Goal: Task Accomplishment & Management: Use online tool/utility

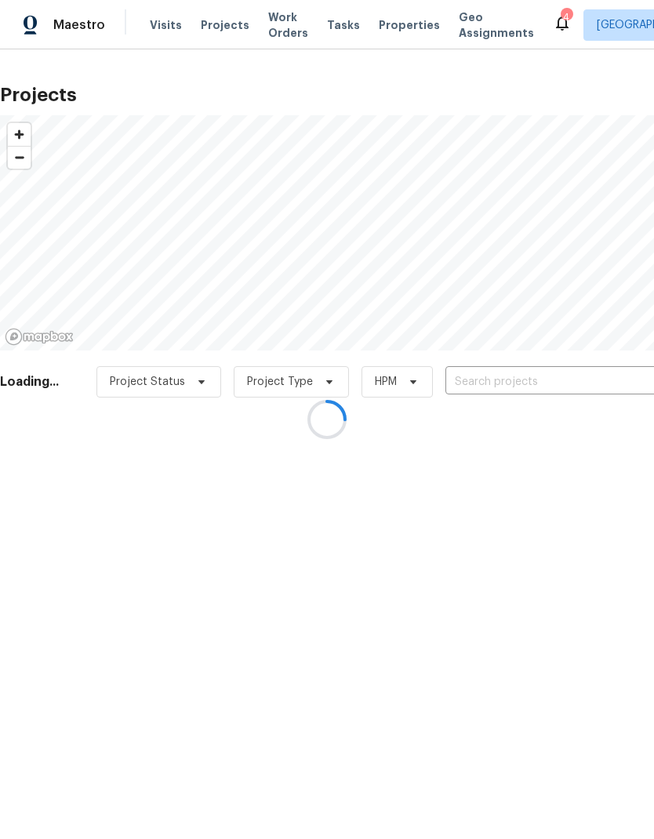
click at [508, 377] on div at bounding box center [327, 419] width 654 height 839
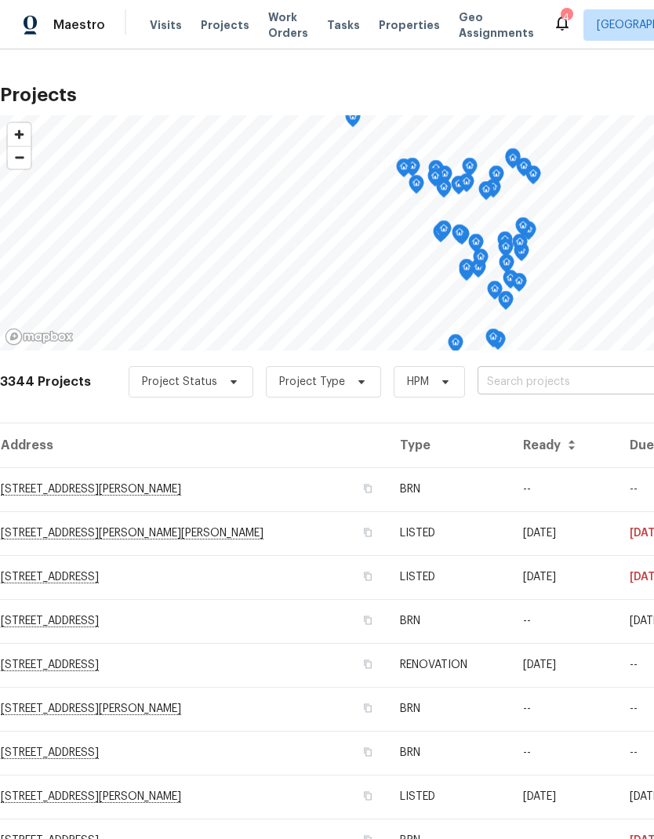
click at [519, 377] on input "text" at bounding box center [567, 382] width 180 height 24
type input "1590"
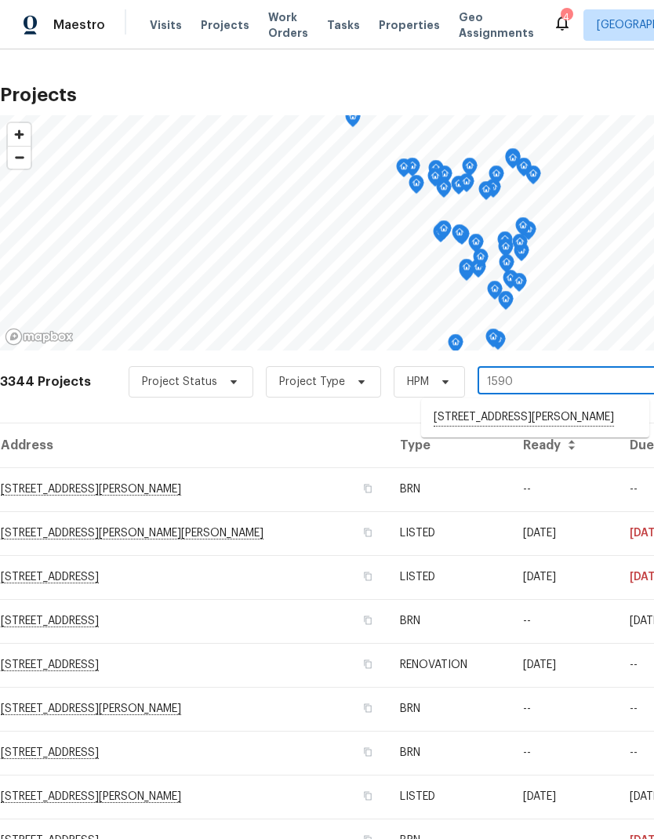
click at [524, 419] on li "[STREET_ADDRESS][PERSON_NAME]" at bounding box center [535, 418] width 228 height 27
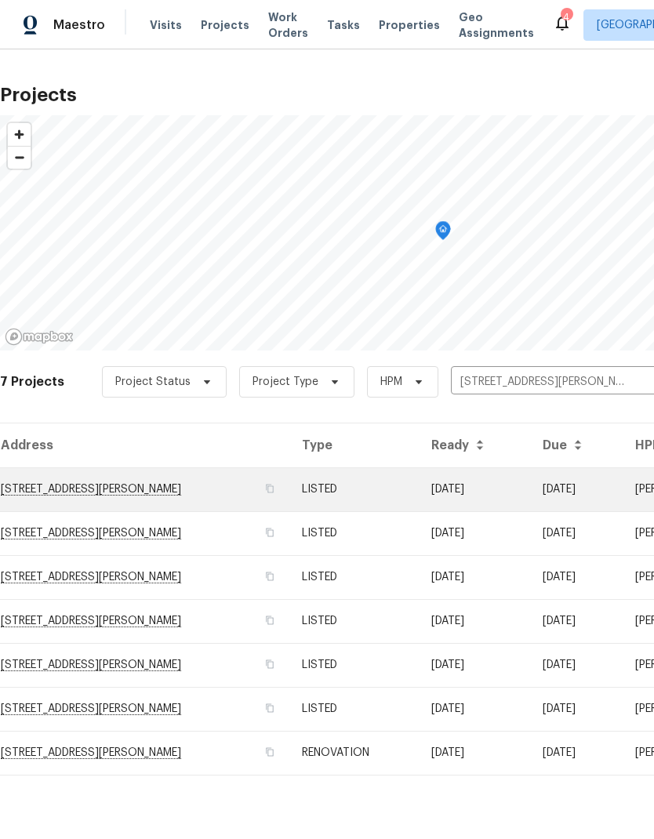
click at [204, 483] on td "[STREET_ADDRESS][PERSON_NAME]" at bounding box center [144, 489] width 289 height 44
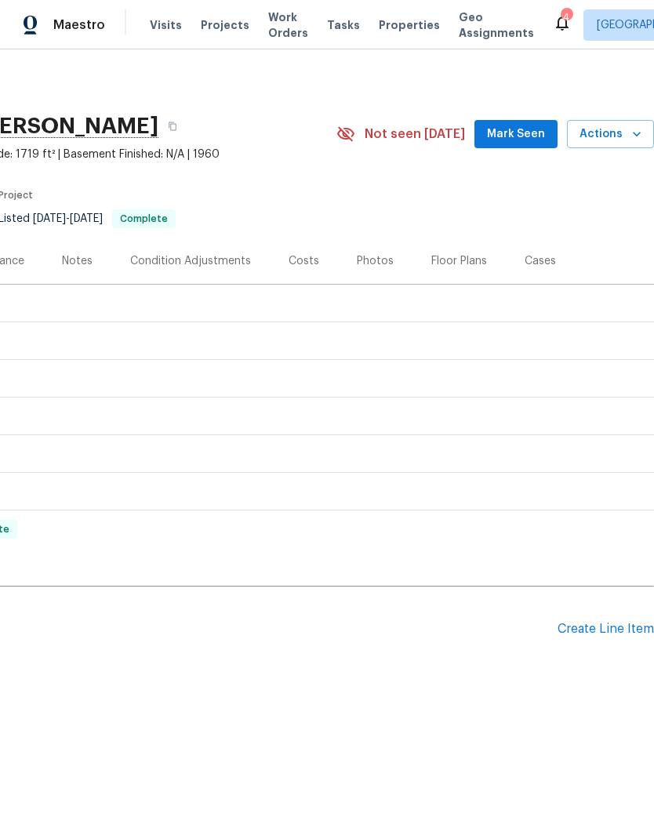
scroll to position [0, 232]
click at [635, 131] on icon "button" at bounding box center [637, 134] width 16 height 16
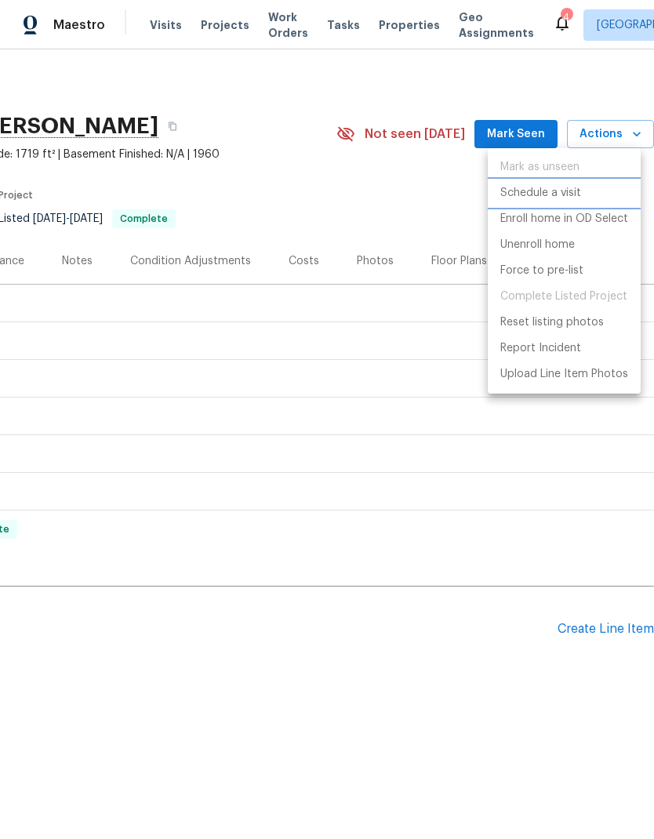
click at [580, 191] on p "Schedule a visit" at bounding box center [540, 193] width 81 height 16
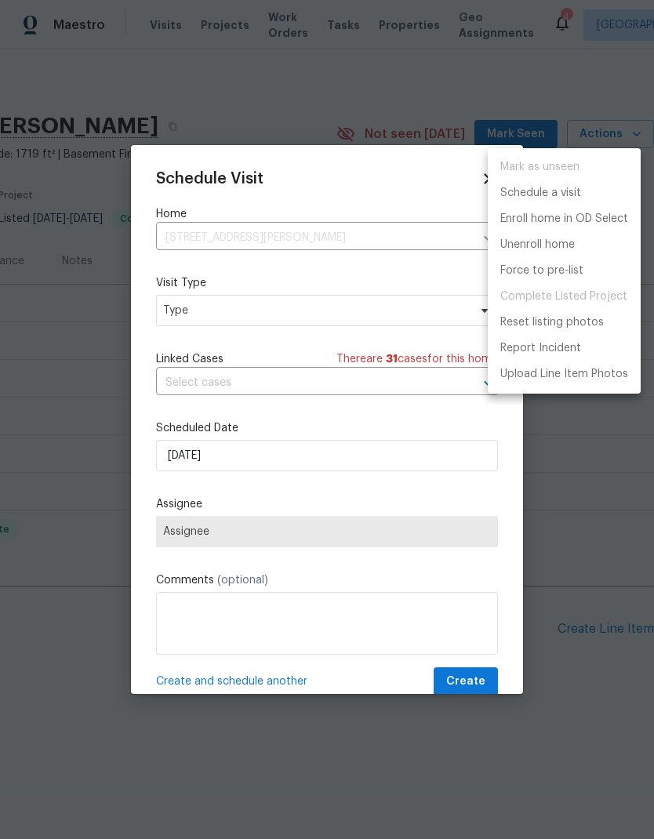
click at [213, 317] on div at bounding box center [327, 419] width 654 height 839
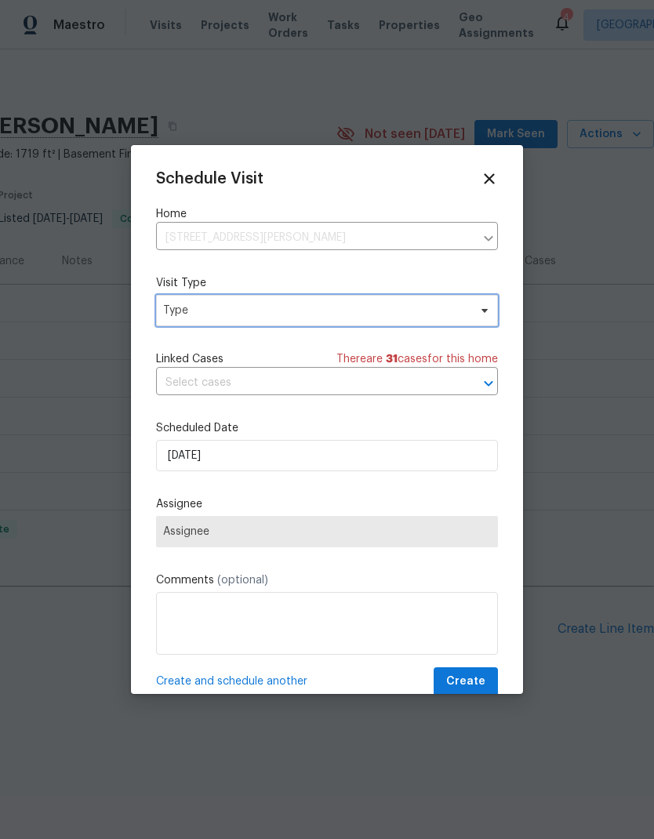
click at [197, 315] on span "Type" at bounding box center [315, 311] width 305 height 16
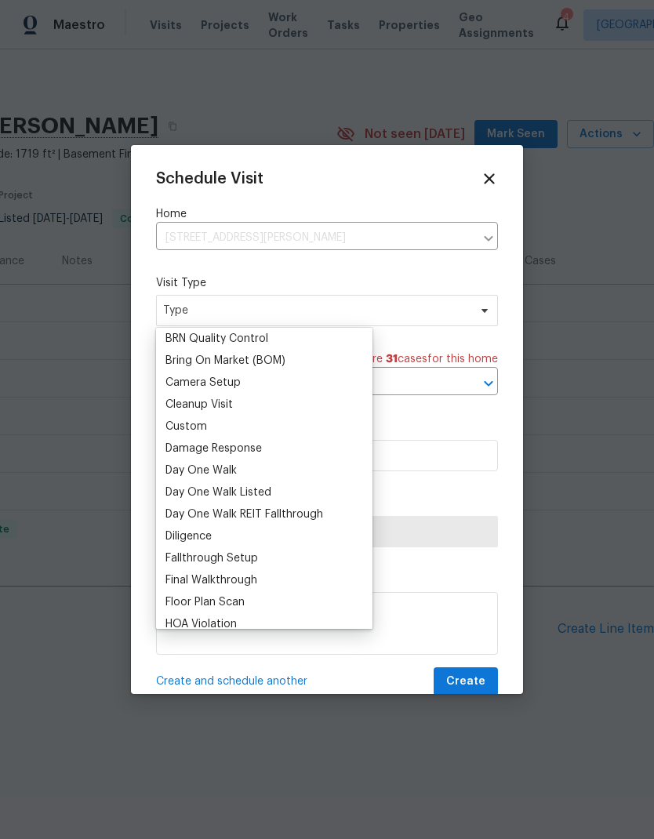
scroll to position [147, 0]
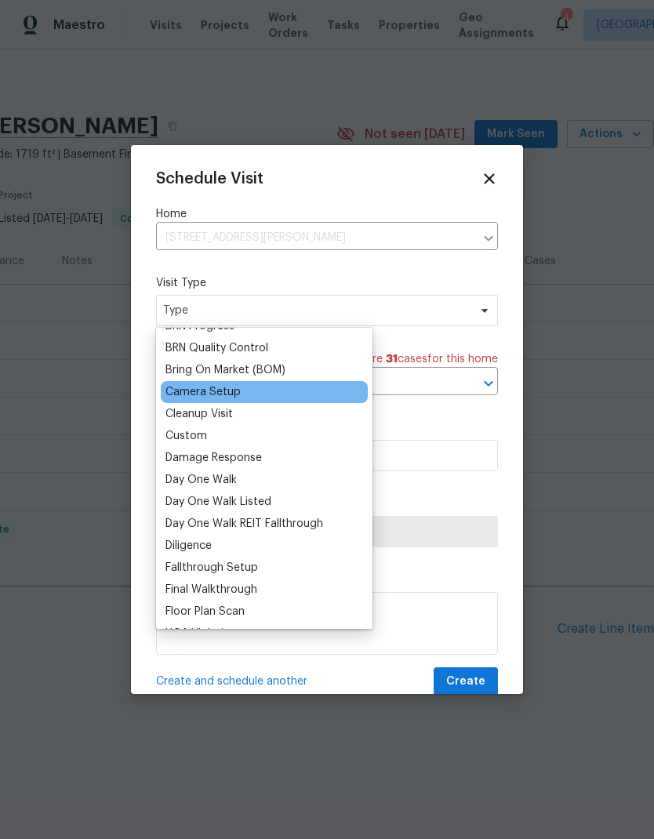
click at [203, 391] on div "Camera Setup" at bounding box center [202, 392] width 75 height 16
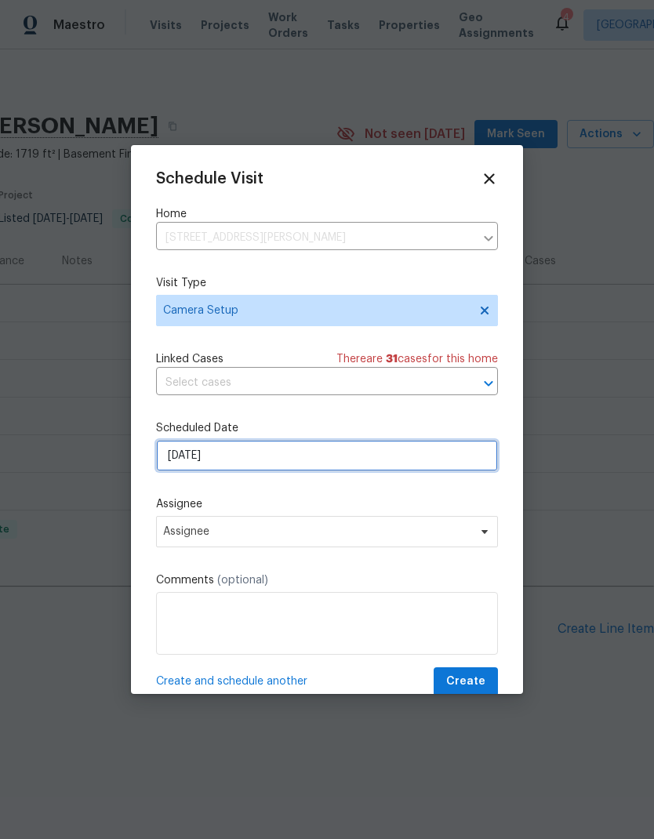
click at [188, 456] on input "[DATE]" at bounding box center [327, 455] width 342 height 31
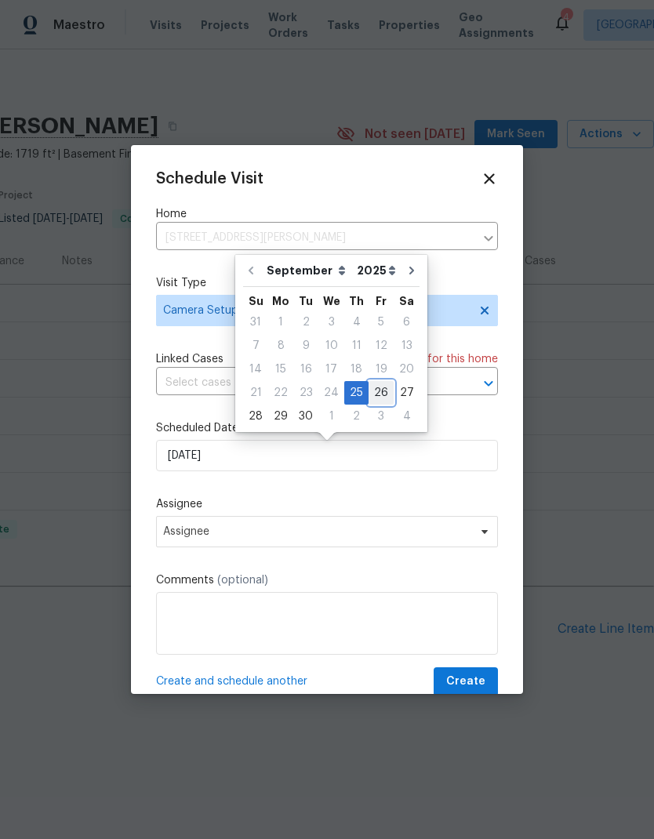
click at [375, 390] on div "26" at bounding box center [380, 393] width 25 height 22
type input "[DATE]"
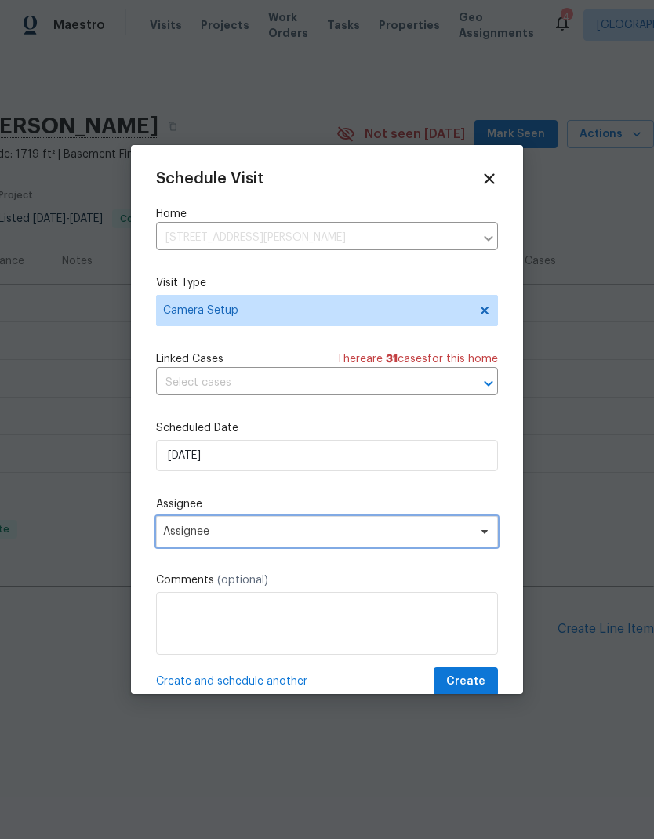
click at [189, 544] on span "Assignee" at bounding box center [327, 531] width 342 height 31
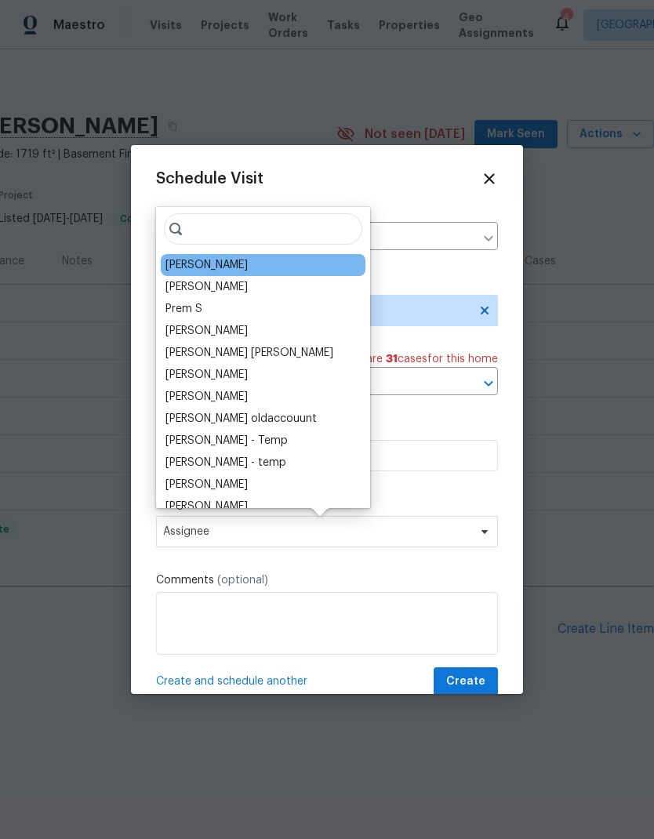
click at [208, 265] on div "[PERSON_NAME]" at bounding box center [206, 265] width 82 height 16
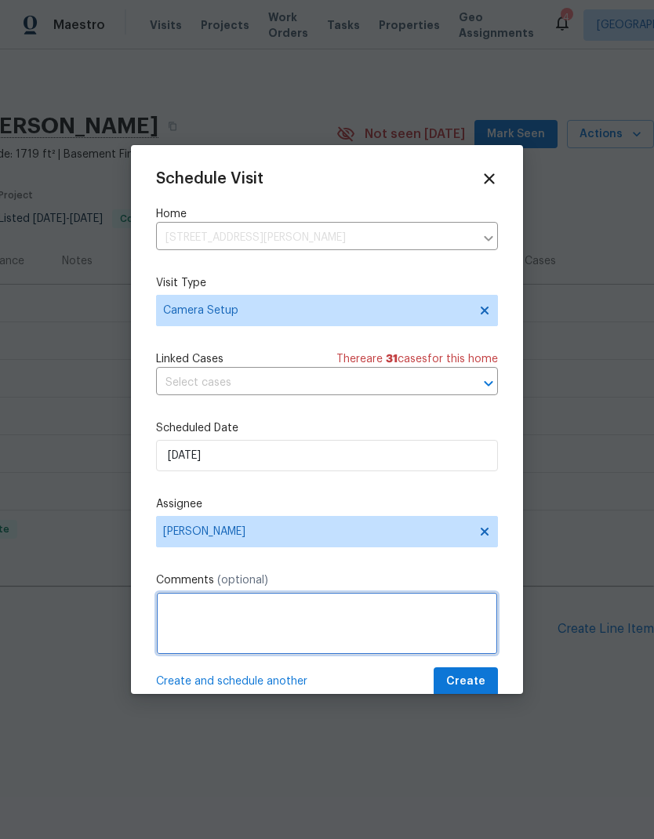
click at [231, 616] on textarea at bounding box center [327, 623] width 342 height 63
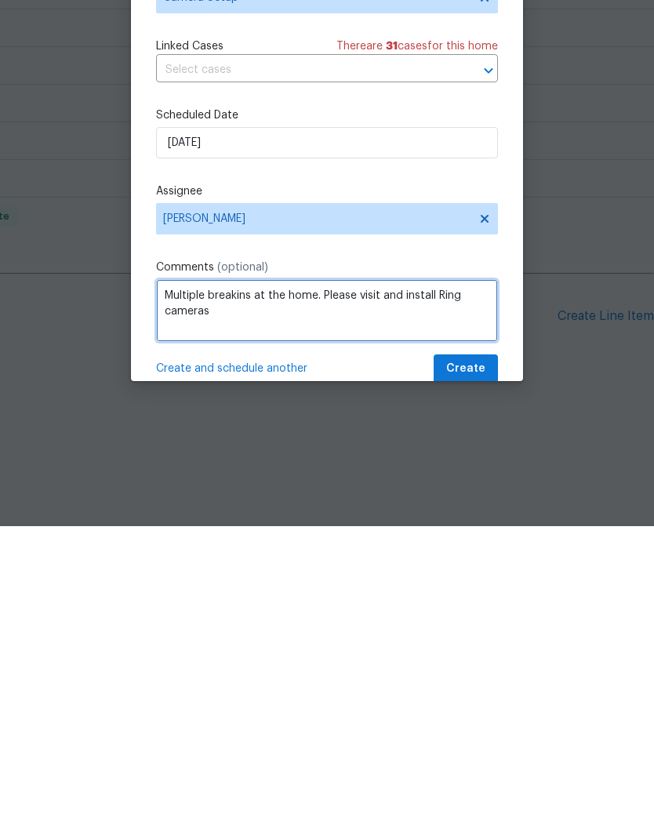
click at [229, 592] on textarea "Multiple breakins at the home. Please visit and install Ring cameras" at bounding box center [327, 623] width 342 height 63
click at [232, 592] on textarea "Multiple breakins at the home. Please visit and install Ring cameras" at bounding box center [327, 623] width 342 height 63
click at [234, 592] on textarea "Multiple breakins at the home. Please visit and install Ring cameras" at bounding box center [327, 623] width 342 height 63
type textarea "Multiple break-ins at the home. Please visit and install Ring cameras"
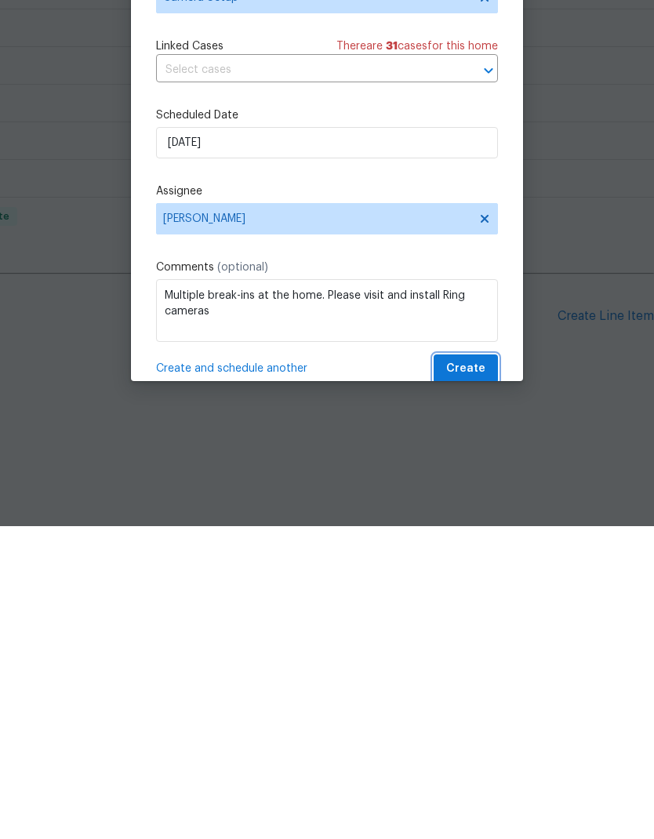
click at [474, 667] on button "Create" at bounding box center [466, 681] width 64 height 29
